Goal: Check status: Check status

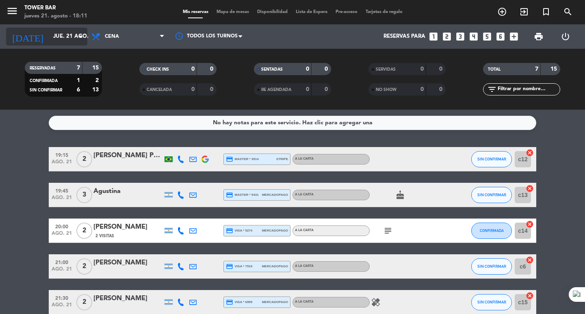
click at [75, 35] on input "jue. 21 ago." at bounding box center [85, 36] width 72 height 15
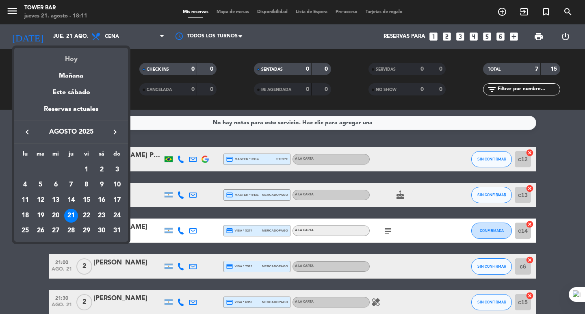
click at [77, 59] on div "Hoy" at bounding box center [71, 56] width 114 height 17
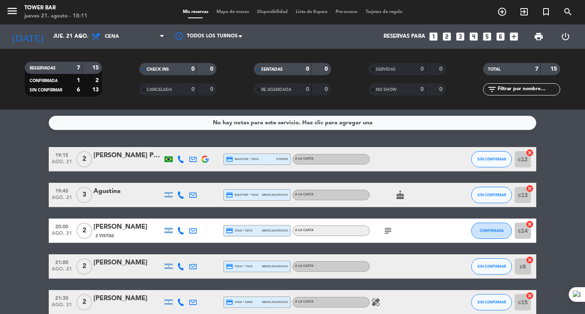
scroll to position [41, 0]
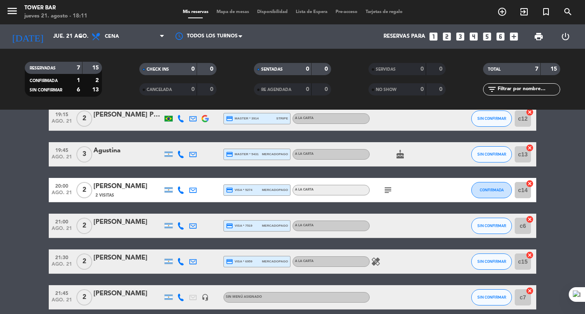
click at [388, 189] on icon "subject" at bounding box center [388, 190] width 10 height 10
click at [403, 188] on div "subject Mesa afuera." at bounding box center [406, 190] width 73 height 24
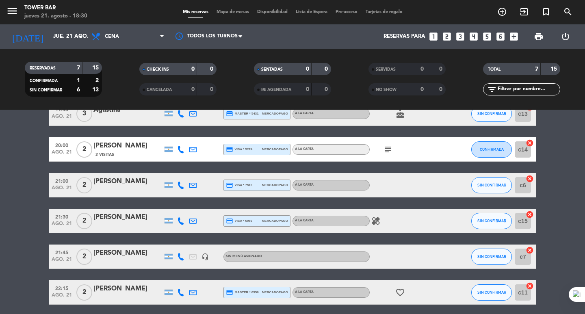
scroll to position [113, 0]
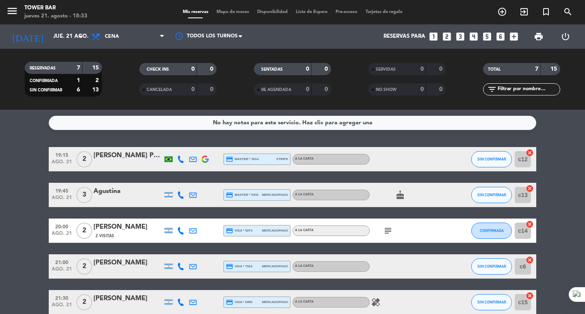
click at [391, 232] on icon "subject" at bounding box center [388, 231] width 10 height 10
